Goal: Task Accomplishment & Management: Complete application form

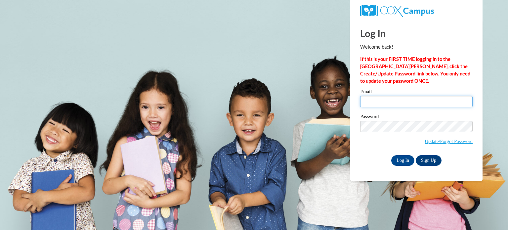
click at [374, 99] on input "Email" at bounding box center [416, 101] width 112 height 11
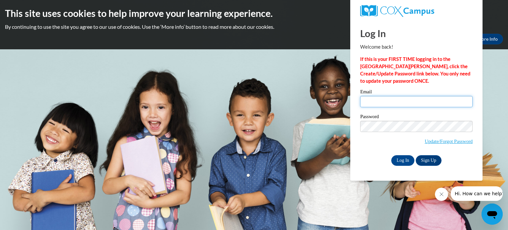
click at [374, 99] on input "Email" at bounding box center [416, 101] width 112 height 11
type input "[EMAIL_ADDRESS][DOMAIN_NAME]"
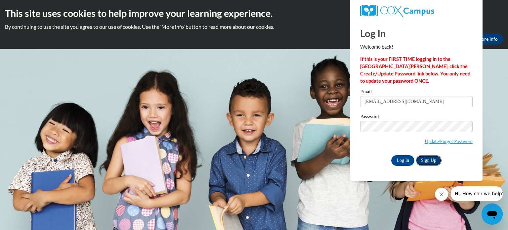
click at [430, 158] on link "Sign Up" at bounding box center [428, 160] width 26 height 11
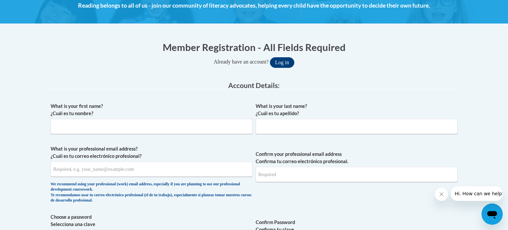
scroll to position [101, 0]
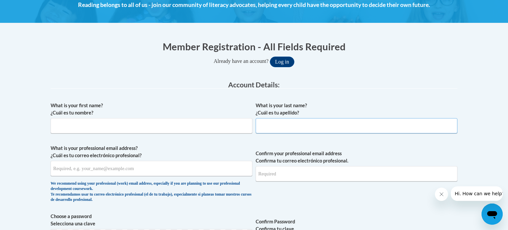
click at [301, 120] on input "What is your last name? ¿Cuál es tu apellido?" at bounding box center [356, 125] width 202 height 15
click at [196, 119] on input "What is your first name? ¿Cuál es tu nombre?" at bounding box center [152, 125] width 202 height 15
type input "Melissa"
type input "Placides"
type input "[EMAIL_ADDRESS][DOMAIN_NAME]"
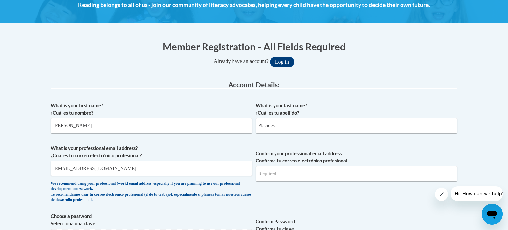
type input "[EMAIL_ADDRESS][DOMAIN_NAME]"
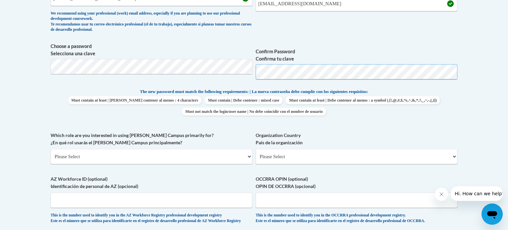
scroll to position [271, 0]
click at [249, 156] on select "Please Select College/University | Colegio/Universidad Community/Nonprofit Part…" at bounding box center [152, 156] width 202 height 15
click at [51, 149] on select "Please Select College/University | Colegio/Universidad Community/Nonprofit Part…" at bounding box center [152, 156] width 202 height 15
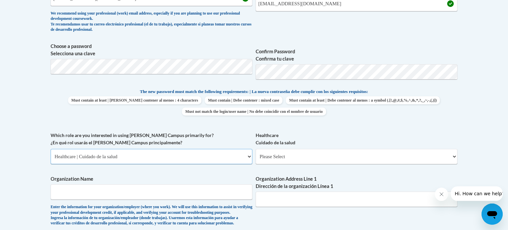
click at [249, 155] on select "Please Select College/University | Colegio/Universidad Community/Nonprofit Part…" at bounding box center [152, 156] width 202 height 15
select select "fbf2d438-af2f-41f8-98f1-81c410e29de3"
click at [51, 149] on select "Please Select College/University | Colegio/Universidad Community/Nonprofit Part…" at bounding box center [152, 156] width 202 height 15
click at [274, 156] on select "Please Select Early Learning/Daycare Teacher/Family Home Care Provider | Maestr…" at bounding box center [356, 156] width 202 height 15
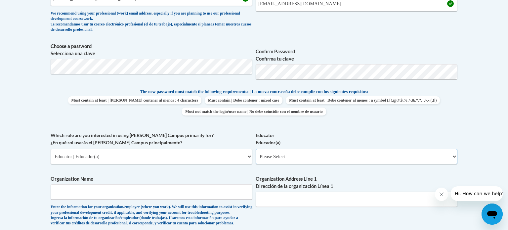
click at [454, 156] on select "Please Select Early Learning/Daycare Teacher/Family Home Care Provider | Maestr…" at bounding box center [356, 156] width 202 height 15
select select "d5fdb05a-b36c-4d60-97fa-9afceda7e903"
click at [255, 149] on select "Please Select Early Learning/Daycare Teacher/Family Home Care Provider | Maestr…" at bounding box center [356, 156] width 202 height 15
click at [75, 195] on input "Organization Name" at bounding box center [152, 191] width 202 height 15
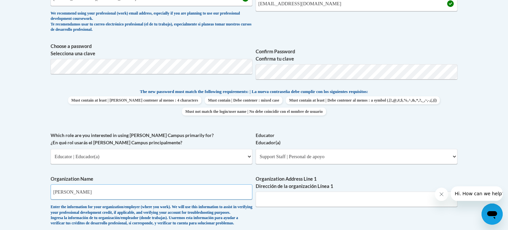
type input "Gahanna Jefferson"
click at [271, 200] on input "Organization Address Line 1 Dirección de la organización Línea 1" at bounding box center [356, 198] width 202 height 15
click at [387, 180] on label "Organization Address Line 1 Dirección de la organización Línea 1" at bounding box center [356, 182] width 202 height 15
click at [387, 191] on input "Organization Address Line 1 Dirección de la organización Línea 1" at bounding box center [356, 198] width 202 height 15
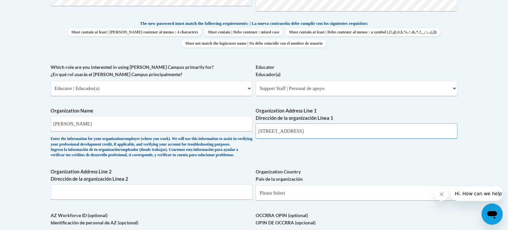
scroll to position [340, 0]
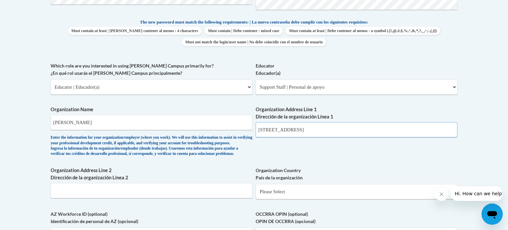
type input "380 Granville St"
click at [453, 199] on select "Please Select United States | Estados Unidos Outside of the United States | Fue…" at bounding box center [356, 191] width 202 height 15
select select "ad49bcad-a171-4b2e-b99c-48b446064914"
click at [255, 194] on select "Please Select United States | Estados Unidos Outside of the United States | Fue…" at bounding box center [356, 191] width 202 height 15
select select
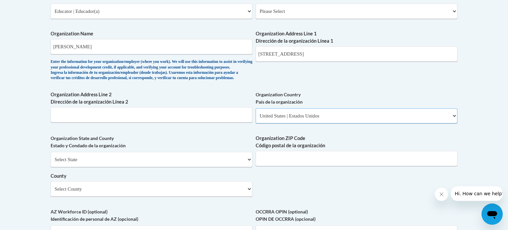
scroll to position [418, 0]
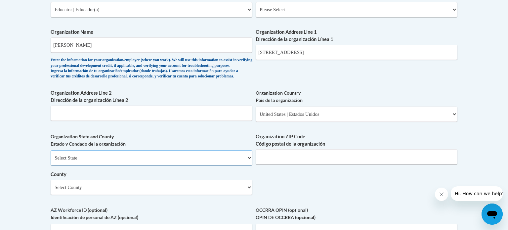
click at [152, 165] on select "Select State Alabama Alaska Arizona Arkansas California Colorado Connecticut De…" at bounding box center [152, 157] width 202 height 15
select select "Ohio"
click at [51, 161] on select "Select State Alabama Alaska Arizona Arkansas California Colorado Connecticut De…" at bounding box center [152, 157] width 202 height 15
click at [275, 164] on input "Organization ZIP Code Código postal de la organización" at bounding box center [356, 156] width 202 height 15
type input "43229"
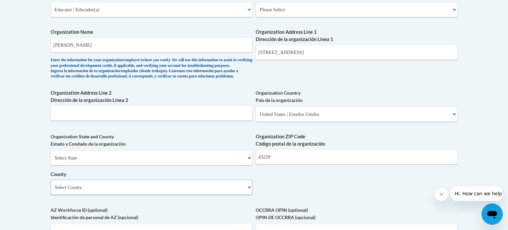
click at [250, 195] on select "Select County Adams Allen Ashland Ashtabula Athens Auglaize Belmont Brown Butle…" at bounding box center [152, 186] width 202 height 15
select select "Franklin"
click at [51, 190] on select "Select County Adams Allen Ashland Ashtabula Athens Auglaize Belmont Brown Butle…" at bounding box center [152, 186] width 202 height 15
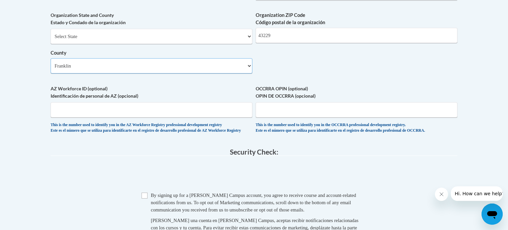
scroll to position [540, 0]
click at [299, 117] on input "OCCRRA OPIN (optional) OPIN DE OCCRRA (opcional)" at bounding box center [356, 108] width 202 height 15
type input "1104-2919"
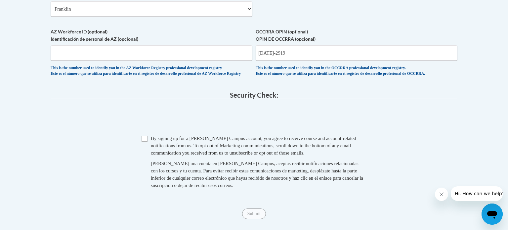
scroll to position [596, 0]
click at [145, 141] on input "Checkbox" at bounding box center [144, 138] width 6 height 6
checkbox input "true"
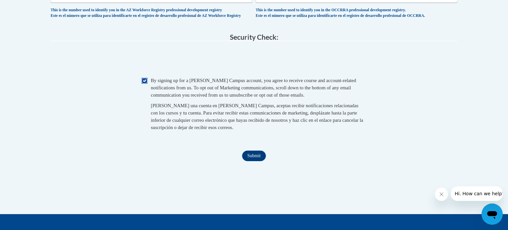
scroll to position [655, 0]
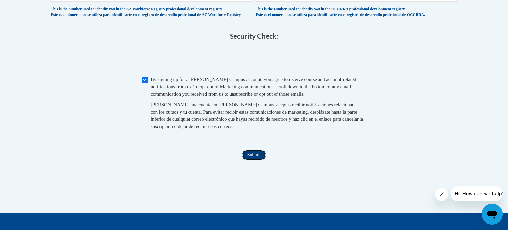
click at [254, 160] on input "Submit" at bounding box center [254, 154] width 24 height 11
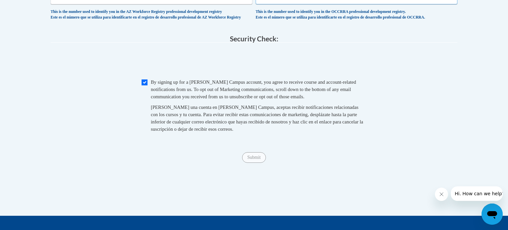
type input "11042919"
click at [251, 163] on input "Submit" at bounding box center [254, 157] width 24 height 11
